Goal: Task Accomplishment & Management: Manage account settings

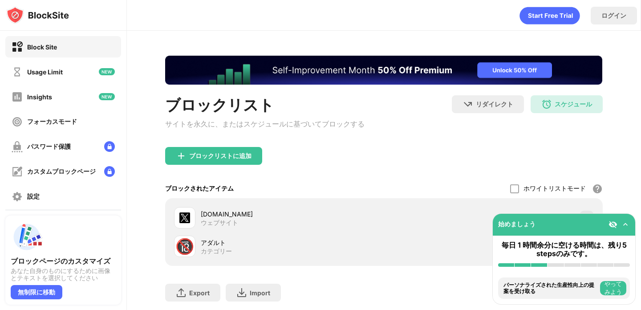
scroll to position [55, 0]
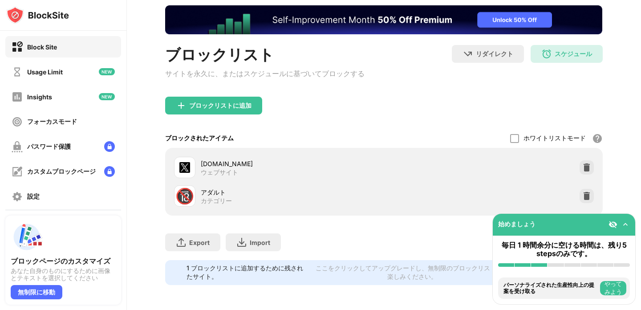
click at [586, 169] on img at bounding box center [586, 167] width 9 height 9
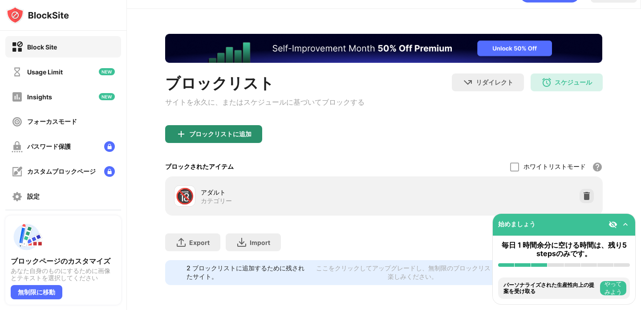
click at [248, 134] on div "ブロックリストに追加" at bounding box center [220, 133] width 62 height 7
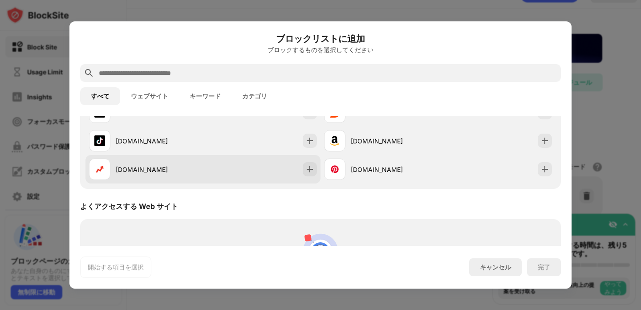
scroll to position [190, 0]
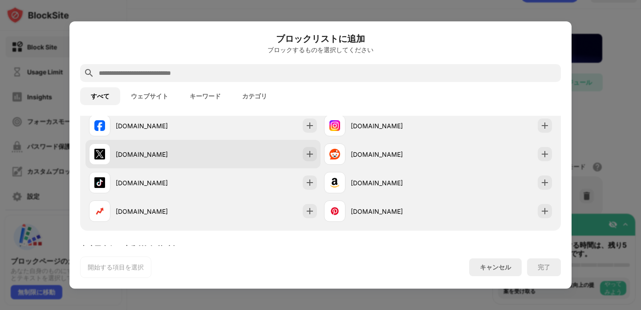
click at [256, 160] on div "[DOMAIN_NAME]" at bounding box center [202, 154] width 235 height 28
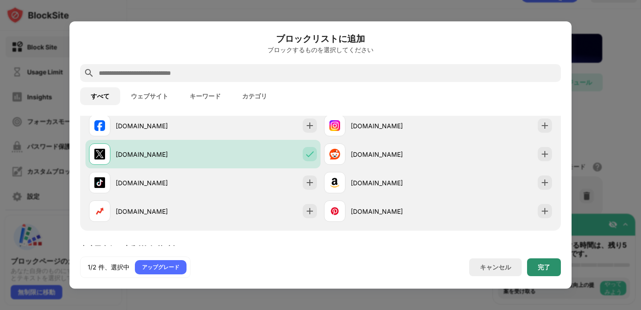
click at [544, 269] on div "完了" at bounding box center [544, 266] width 12 height 7
